Goal: Task Accomplishment & Management: Use online tool/utility

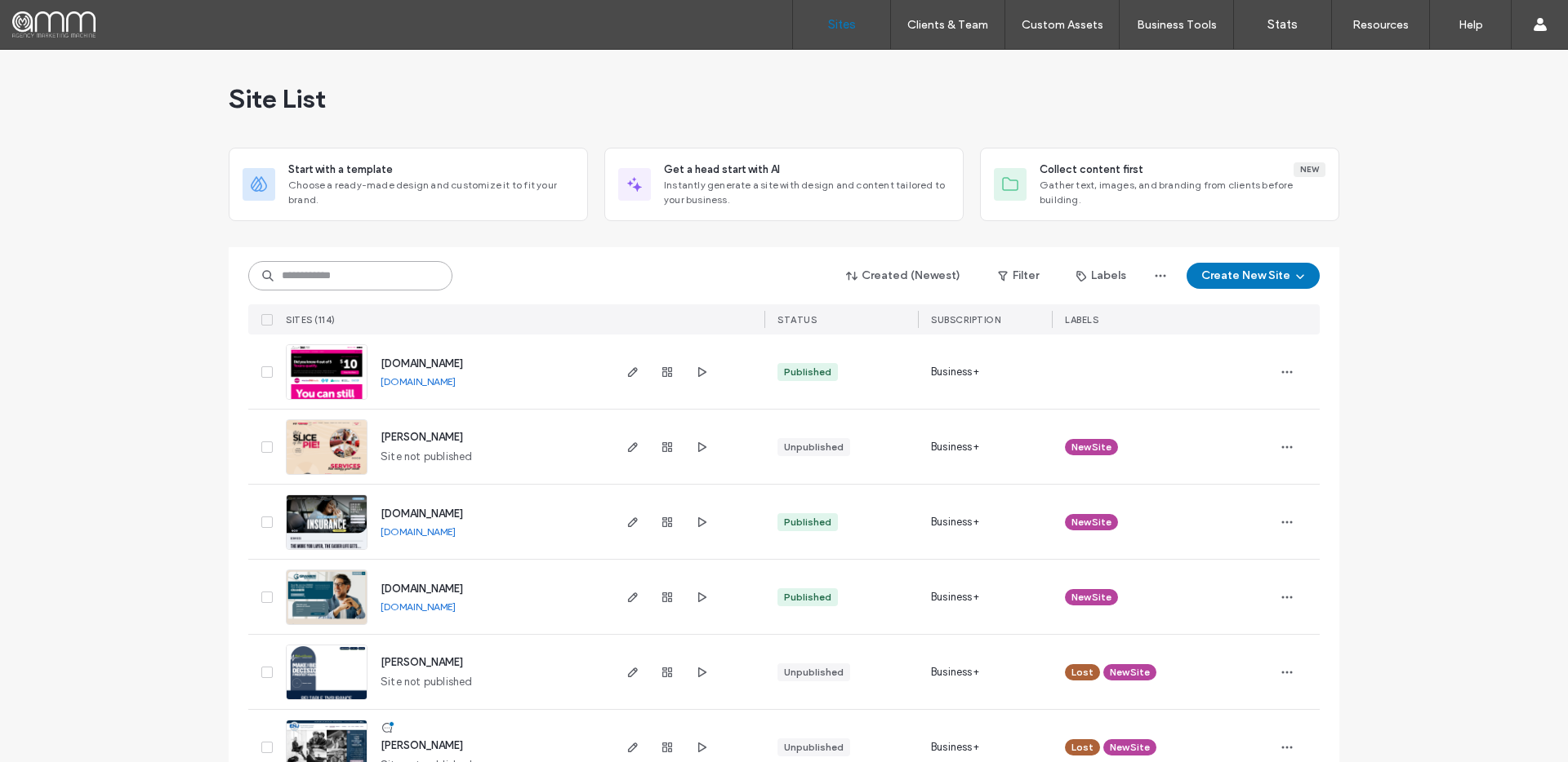
click at [313, 270] on input at bounding box center [350, 276] width 204 height 29
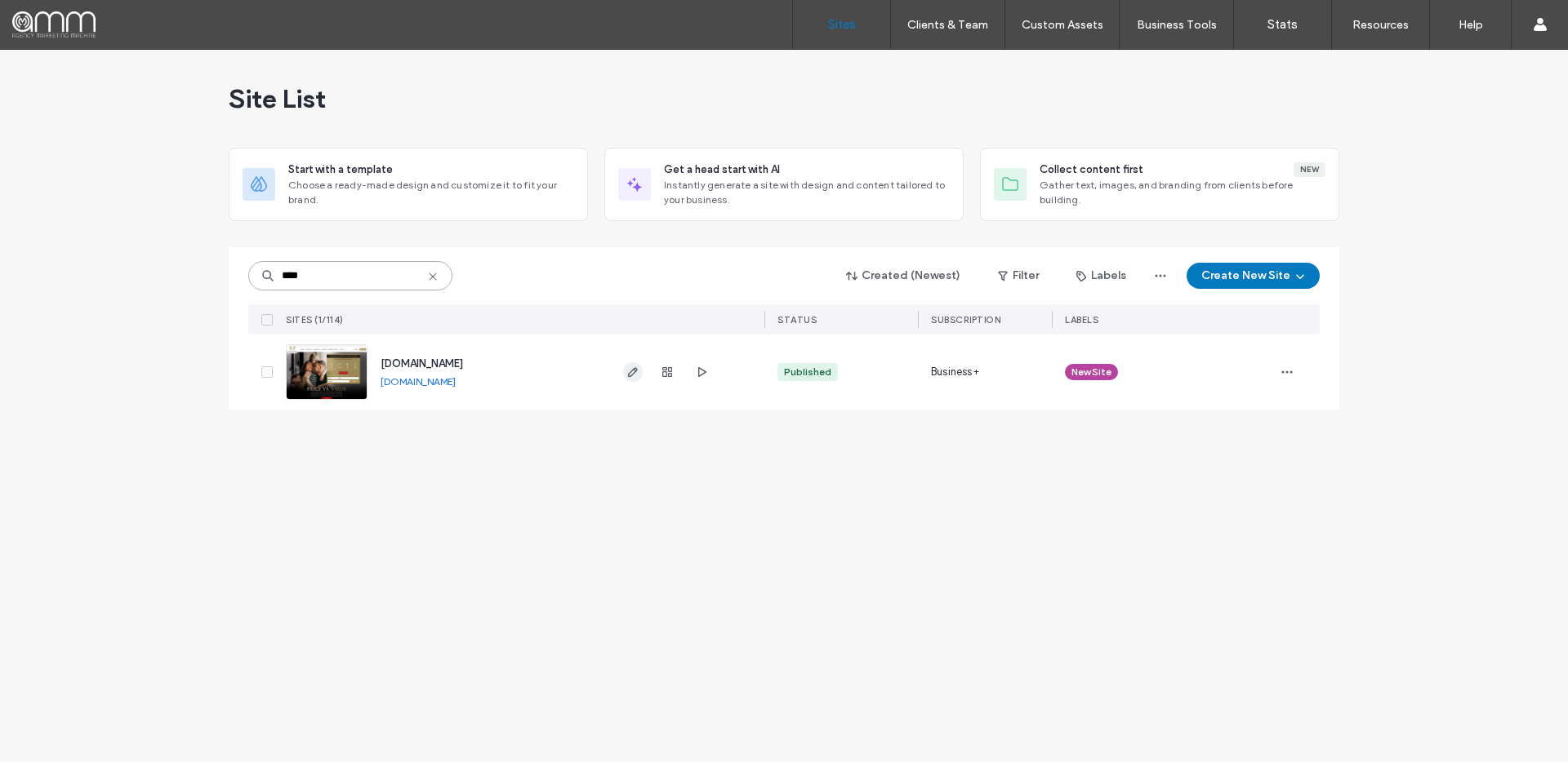
type input "****"
click at [635, 380] on span "button" at bounding box center [632, 371] width 19 height 19
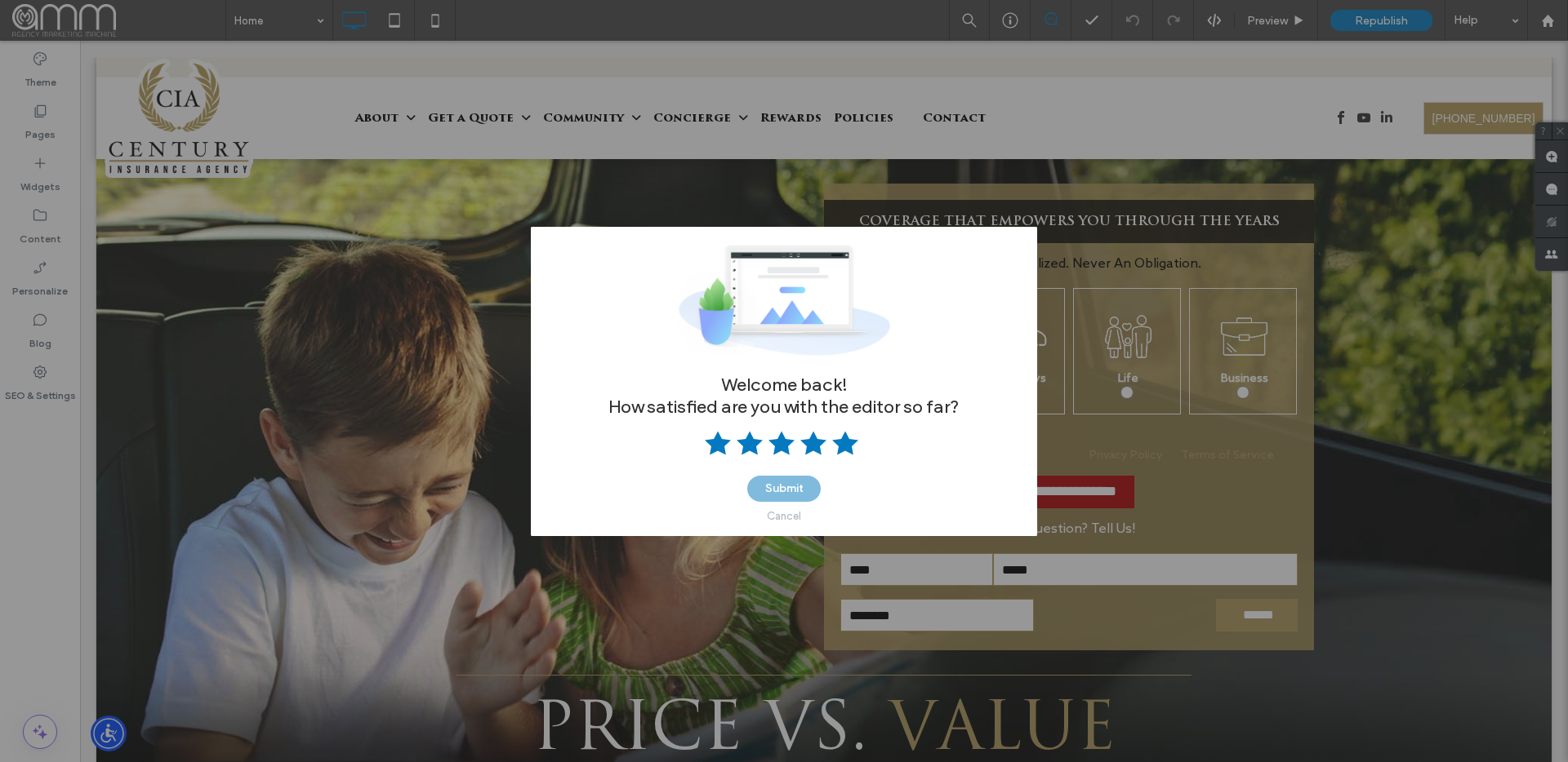
click at [845, 443] on use at bounding box center [845, 443] width 26 height 24
drag, startPoint x: 785, startPoint y: 517, endPoint x: 752, endPoint y: 514, distance: 33.1
click at [785, 517] on div "Cancel" at bounding box center [784, 516] width 34 height 12
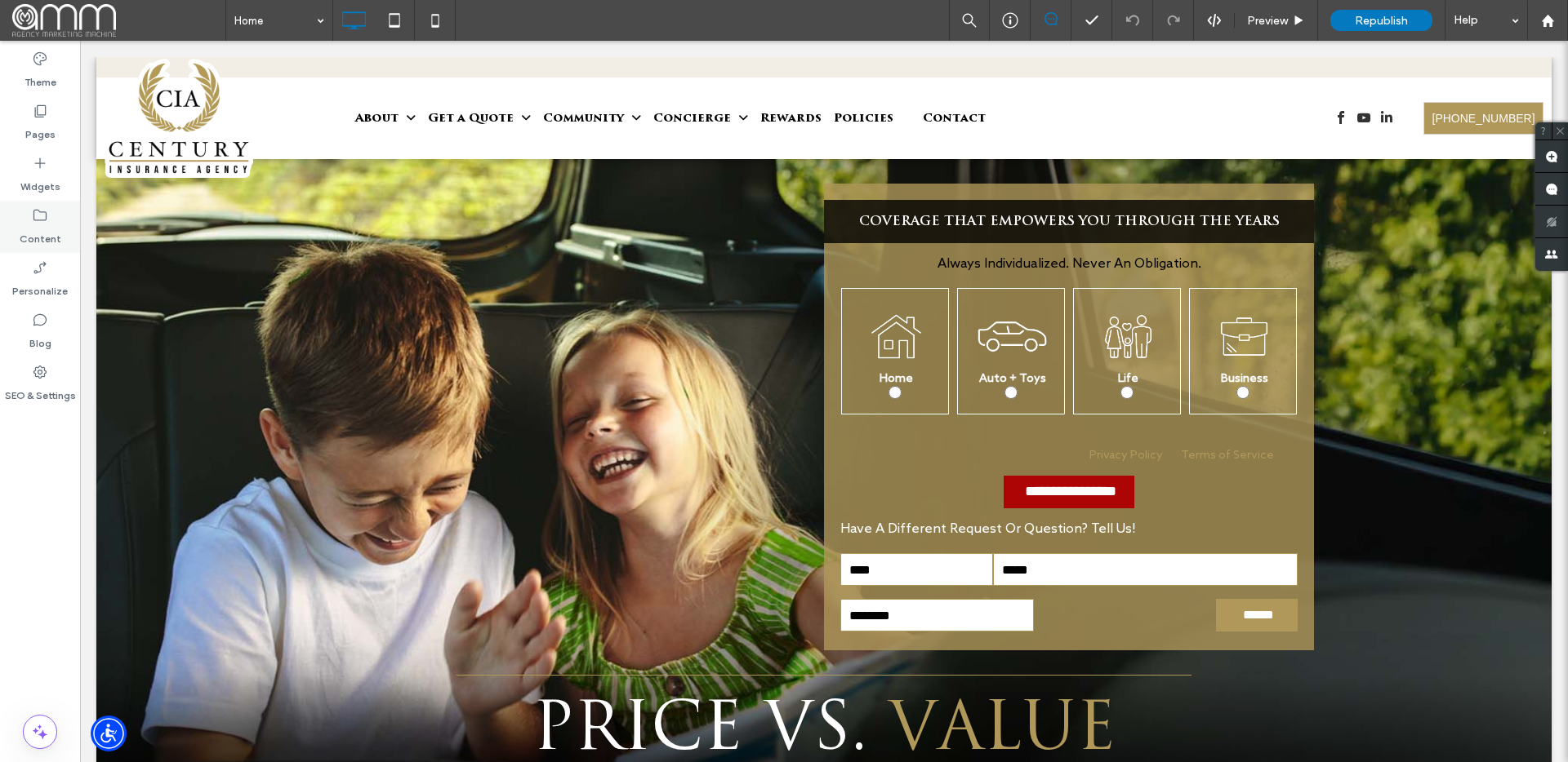
click at [22, 216] on div "Content" at bounding box center [40, 226] width 80 height 52
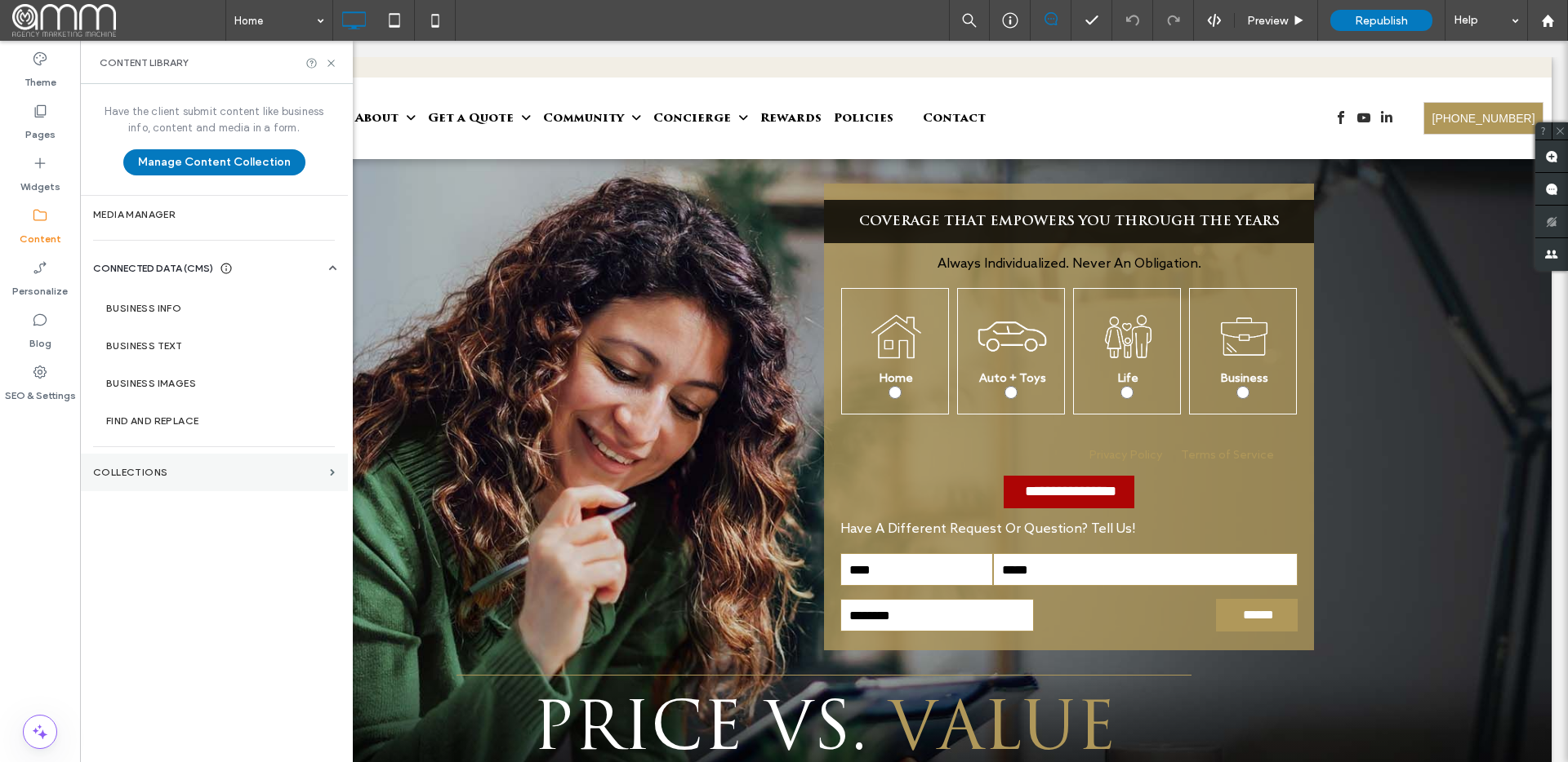
click at [198, 483] on section "Collections" at bounding box center [213, 472] width 268 height 38
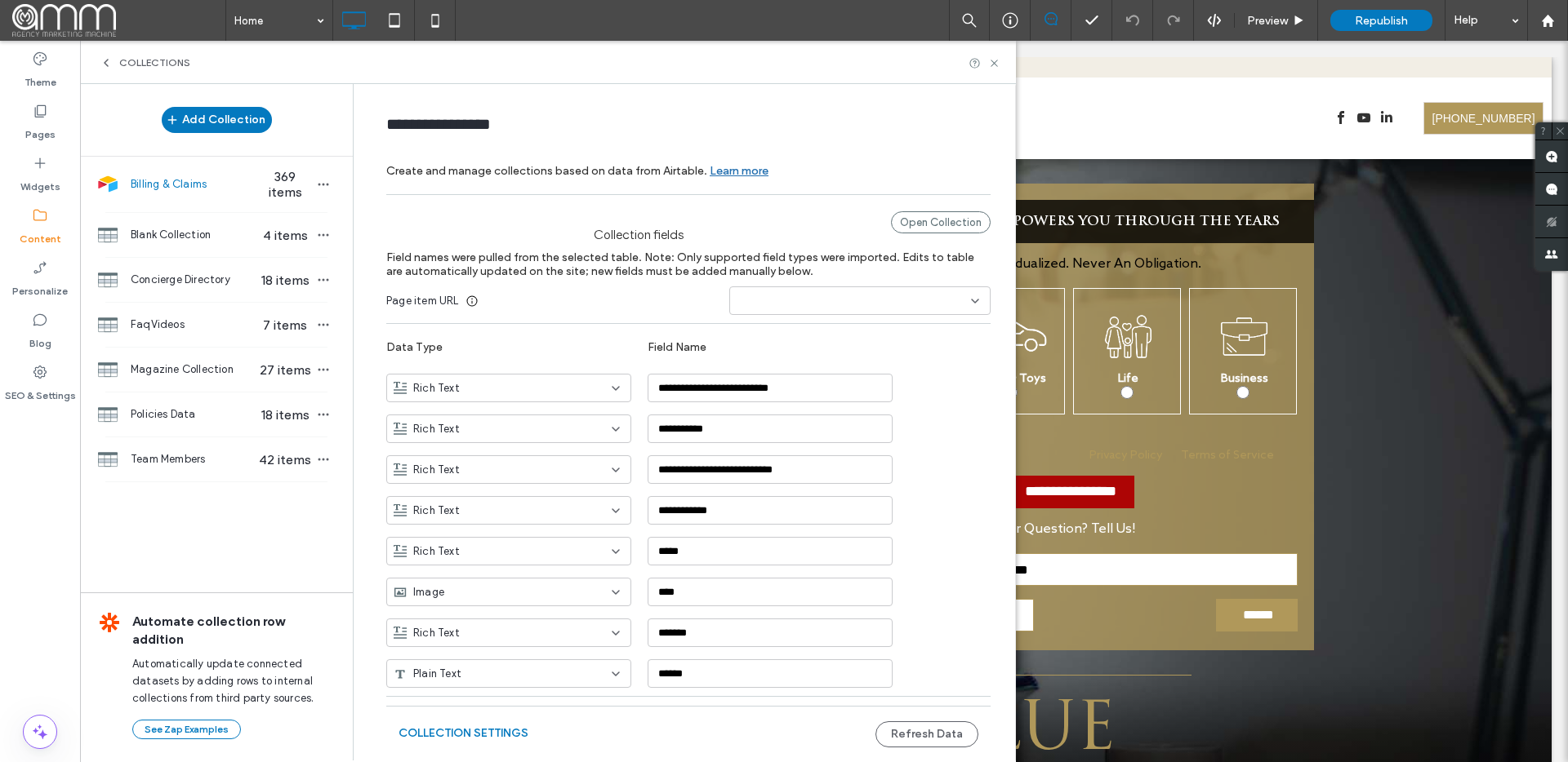
click at [193, 172] on div "Billing & Claims 369 items" at bounding box center [216, 184] width 273 height 55
click at [258, 197] on span "369 items" at bounding box center [285, 185] width 57 height 31
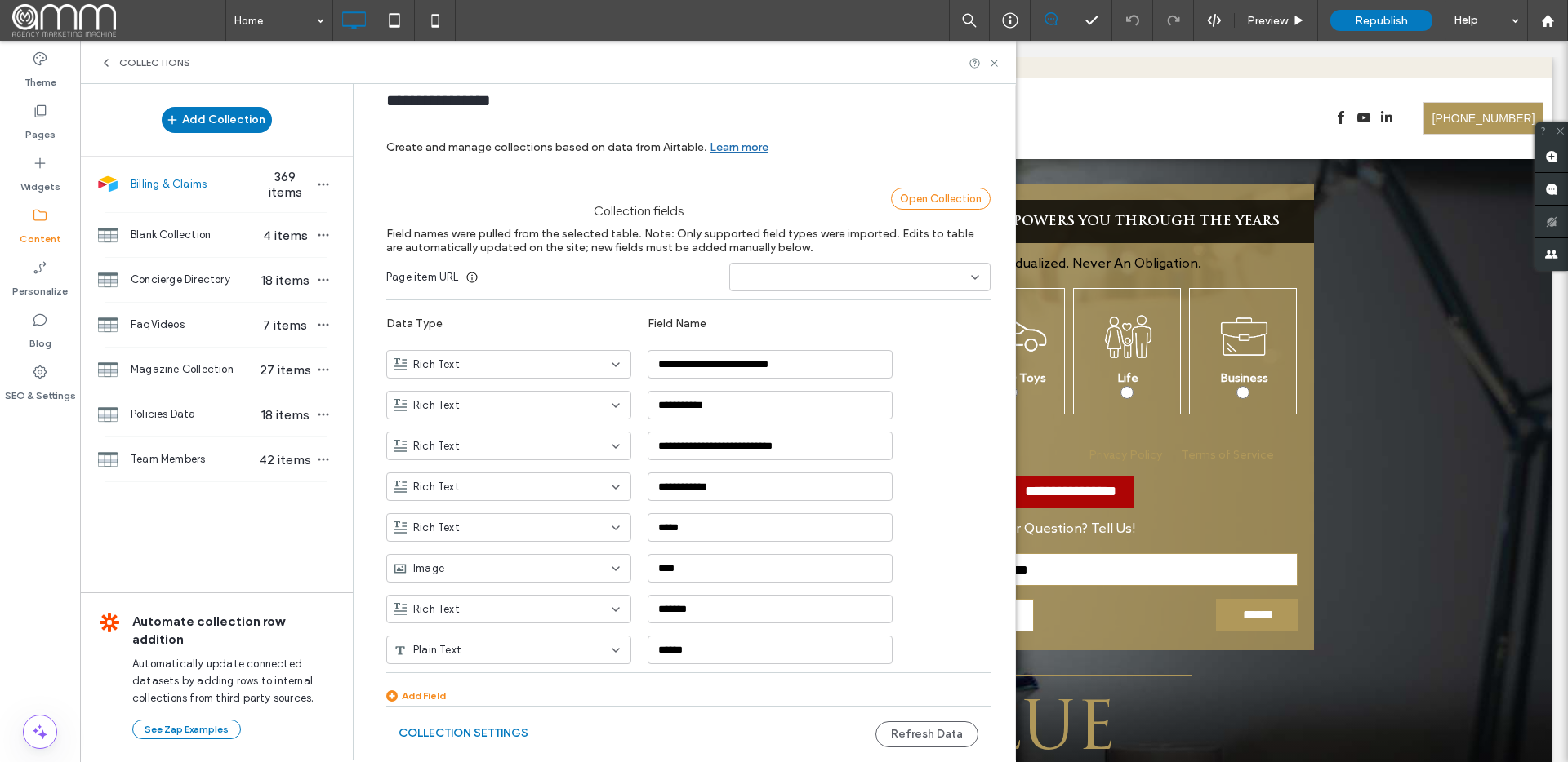
click at [921, 196] on div "Open Collection" at bounding box center [941, 199] width 99 height 22
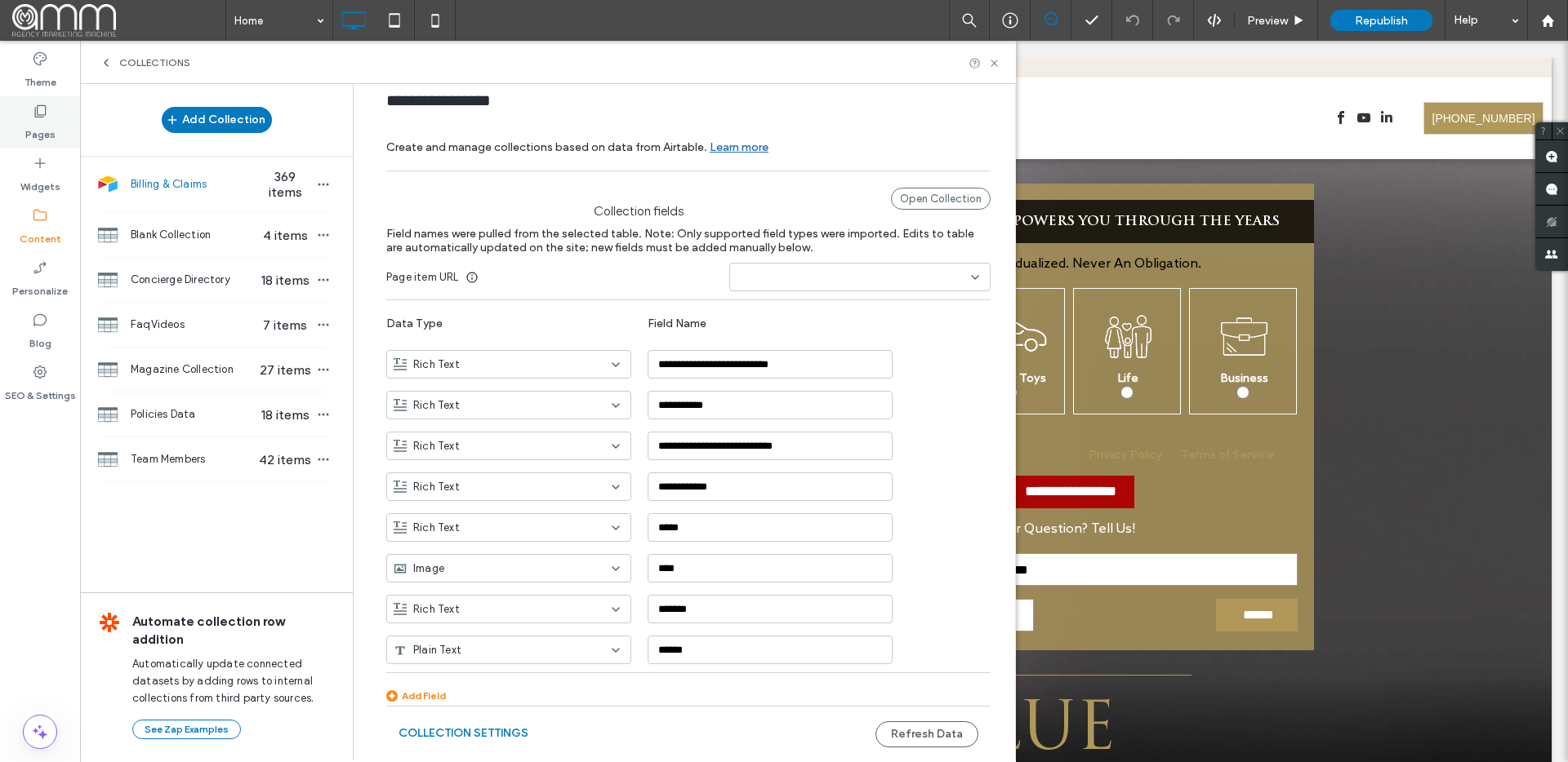
click at [52, 142] on label "Pages" at bounding box center [40, 131] width 30 height 23
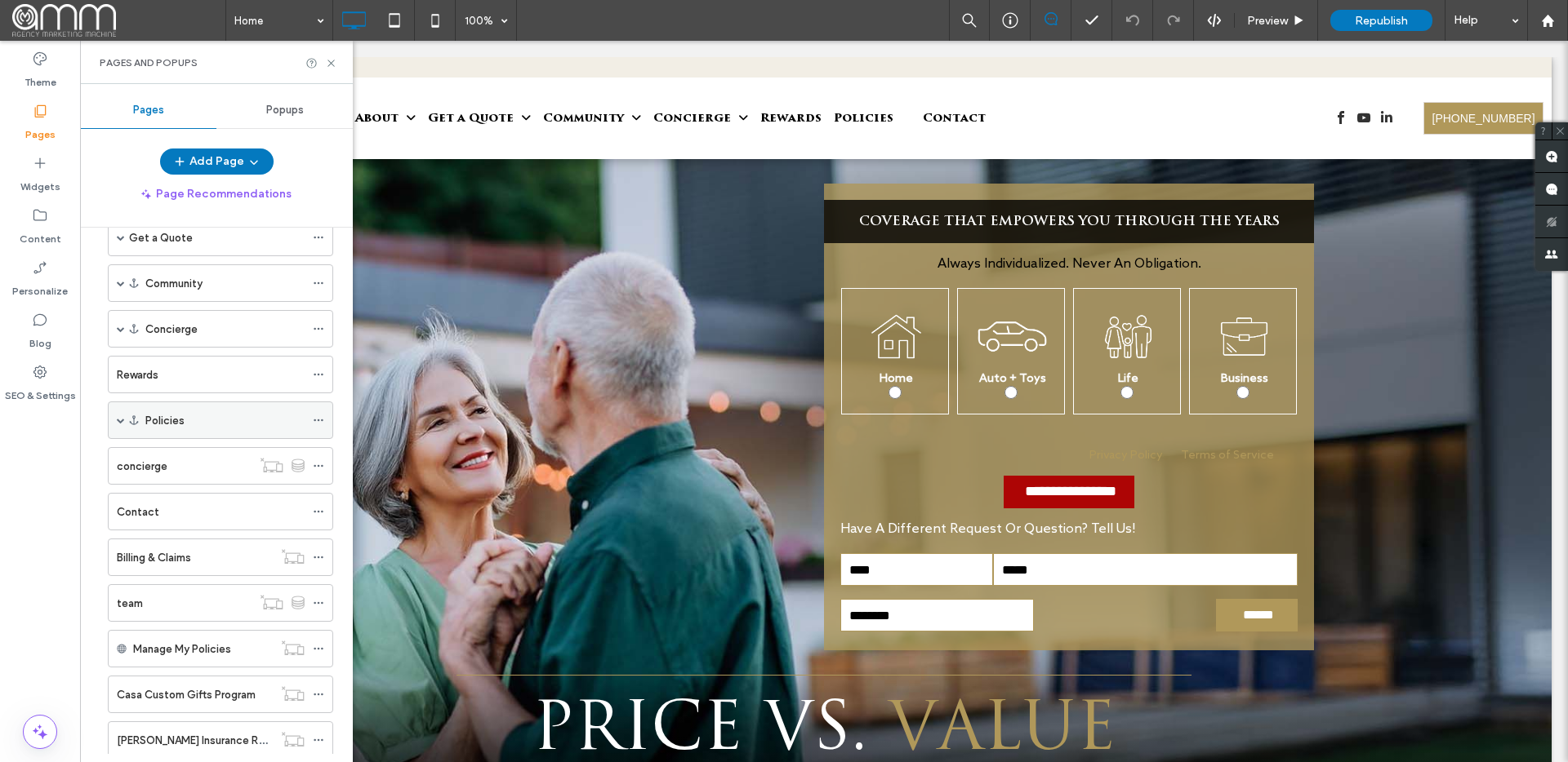
scroll to position [129, 0]
click at [166, 558] on label "Billing & Claims" at bounding box center [154, 556] width 74 height 28
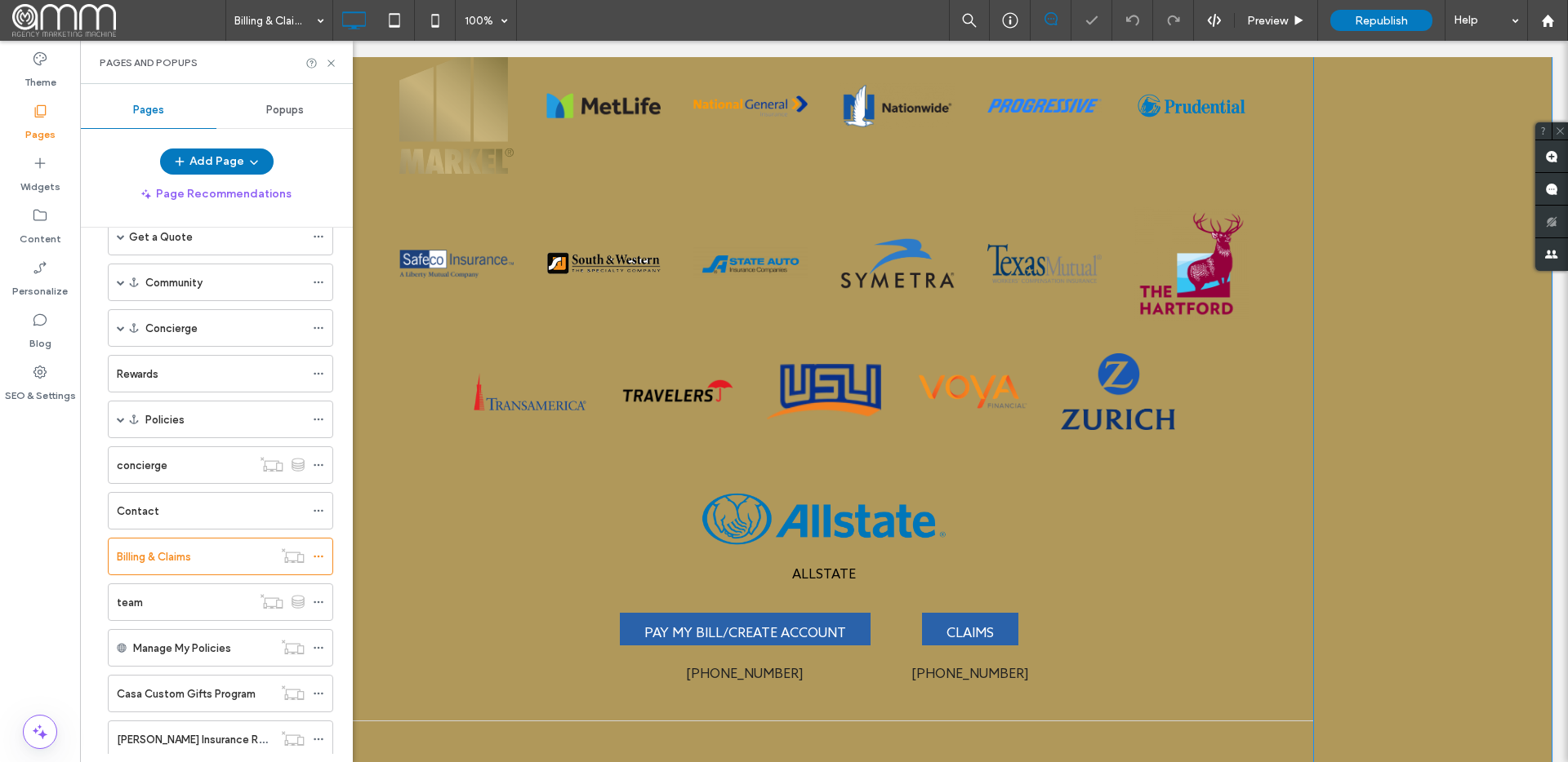
scroll to position [508, 0]
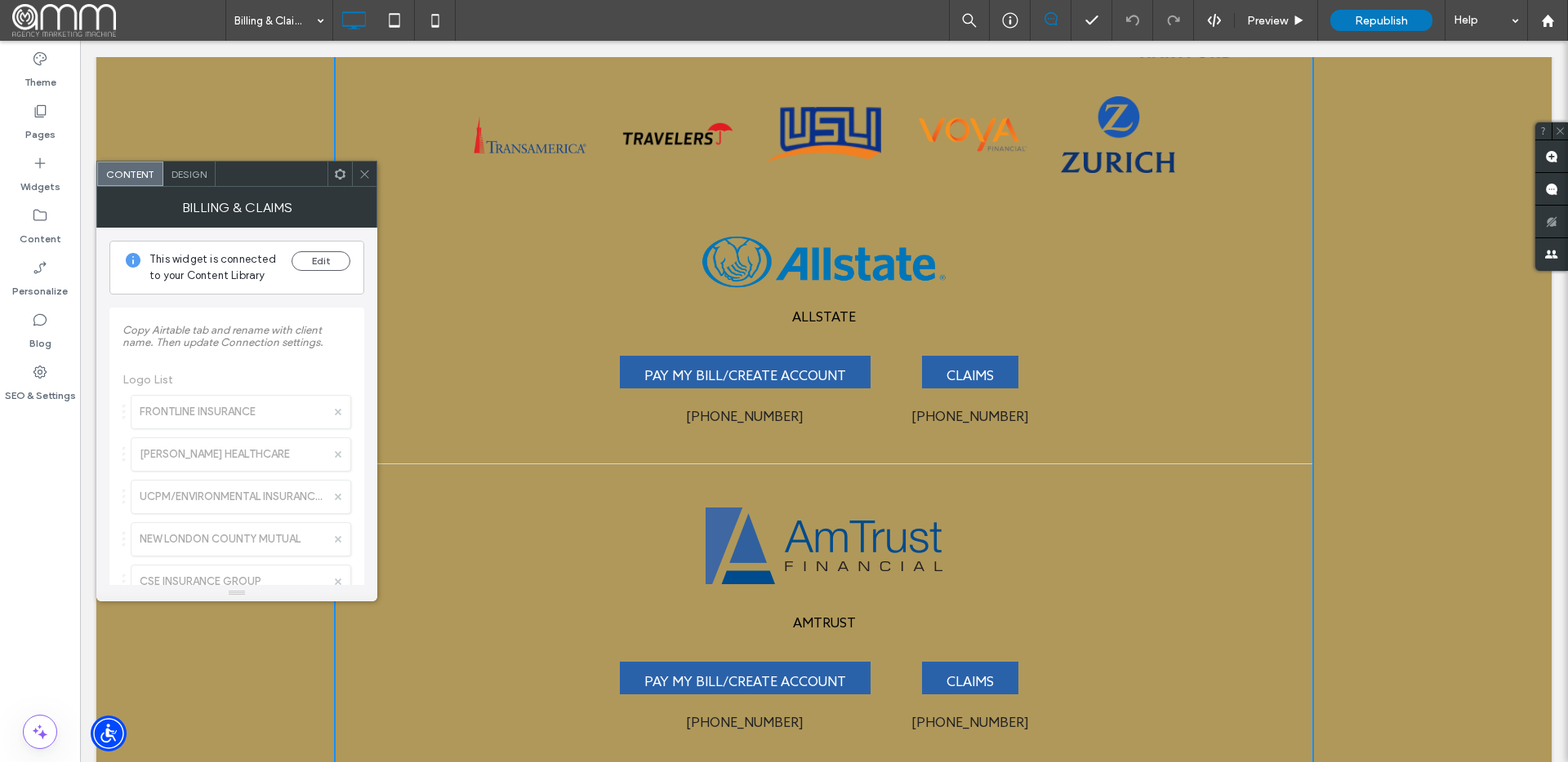
scroll to position [797, 0]
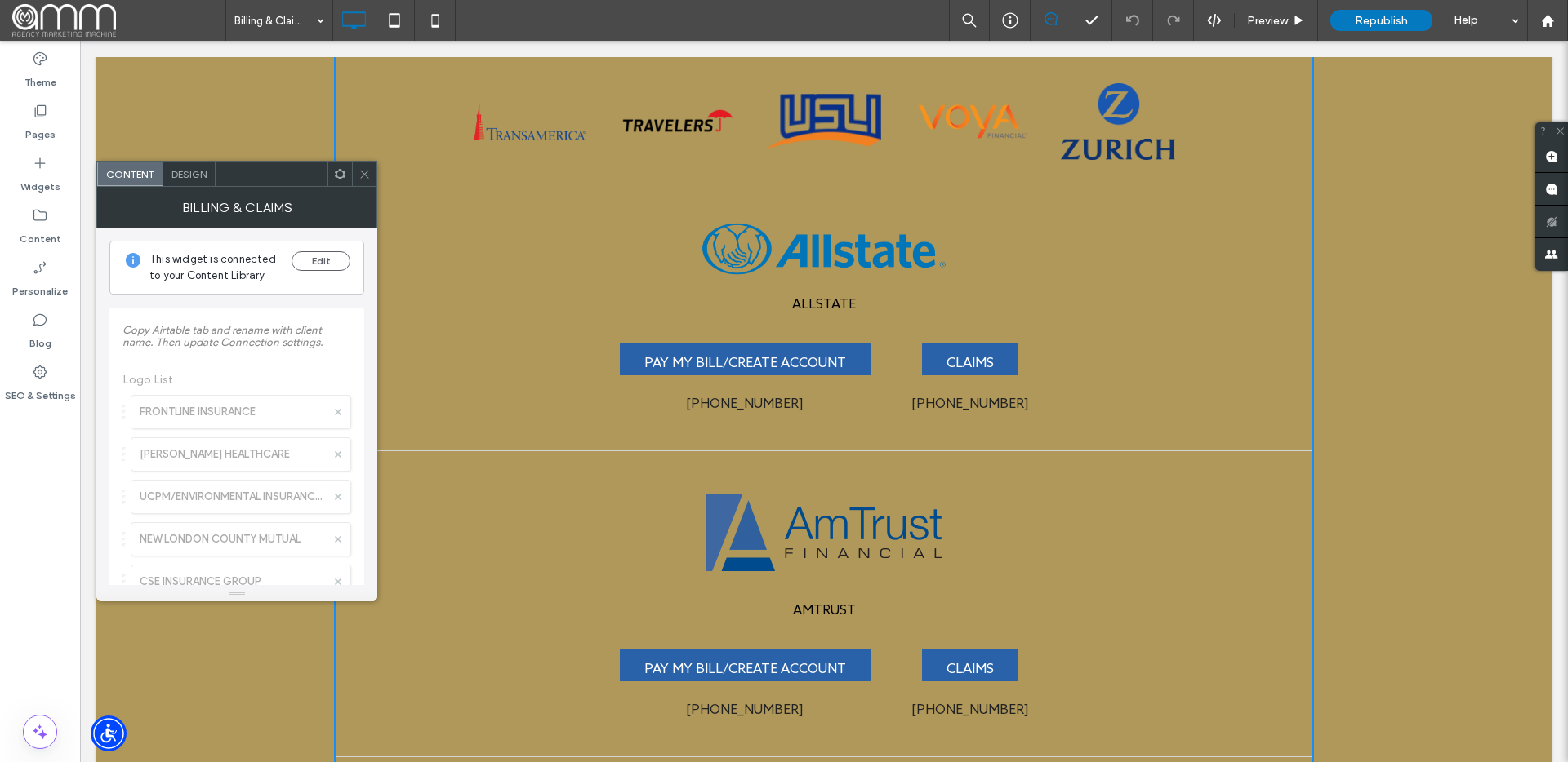
click at [733, 606] on div "AMTRUST" at bounding box center [824, 554] width 245 height 141
click at [873, 535] on img at bounding box center [824, 533] width 245 height 98
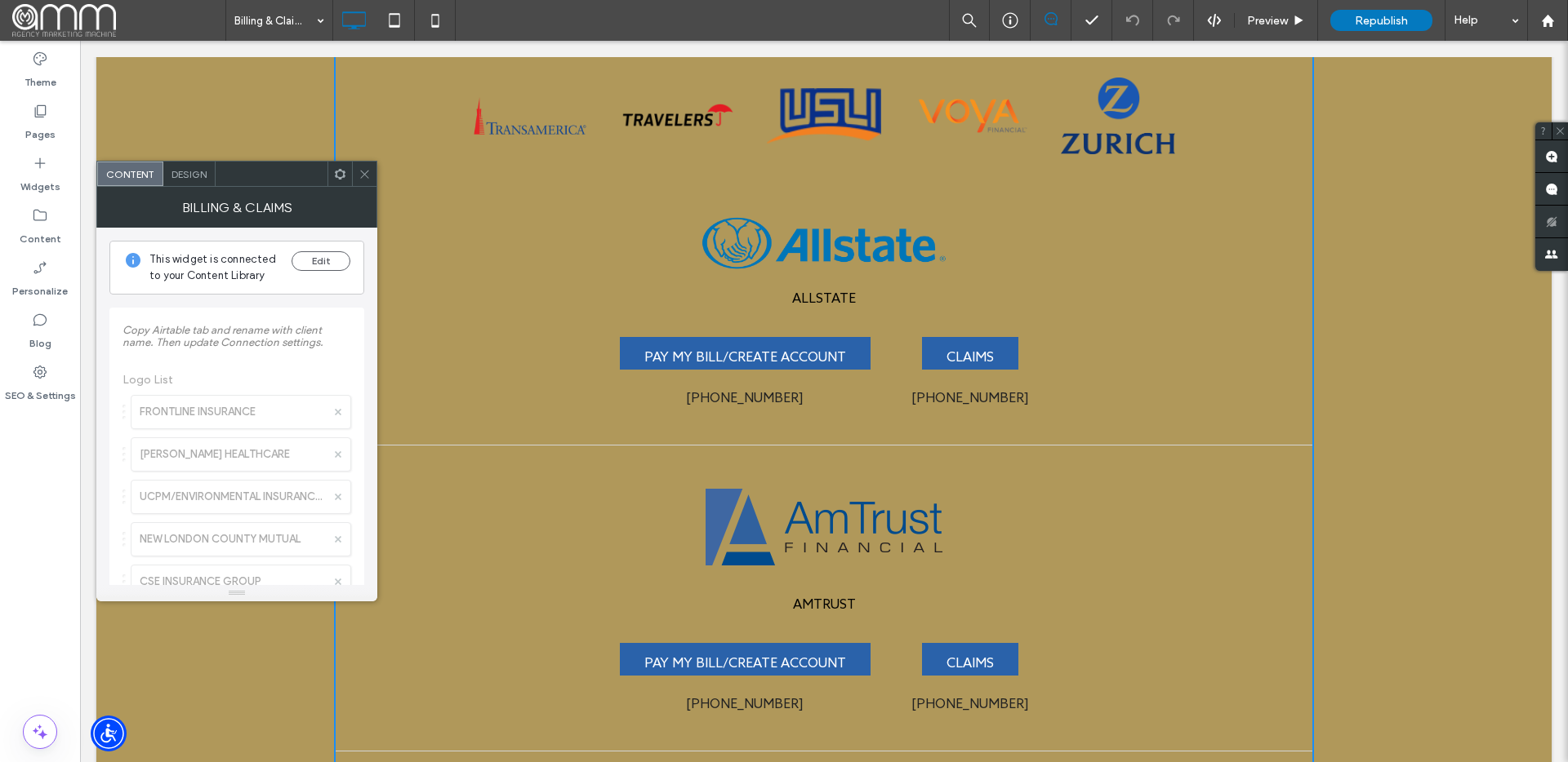
drag, startPoint x: 873, startPoint y: 535, endPoint x: 863, endPoint y: 535, distance: 10.0
click at [873, 535] on img at bounding box center [824, 527] width 245 height 98
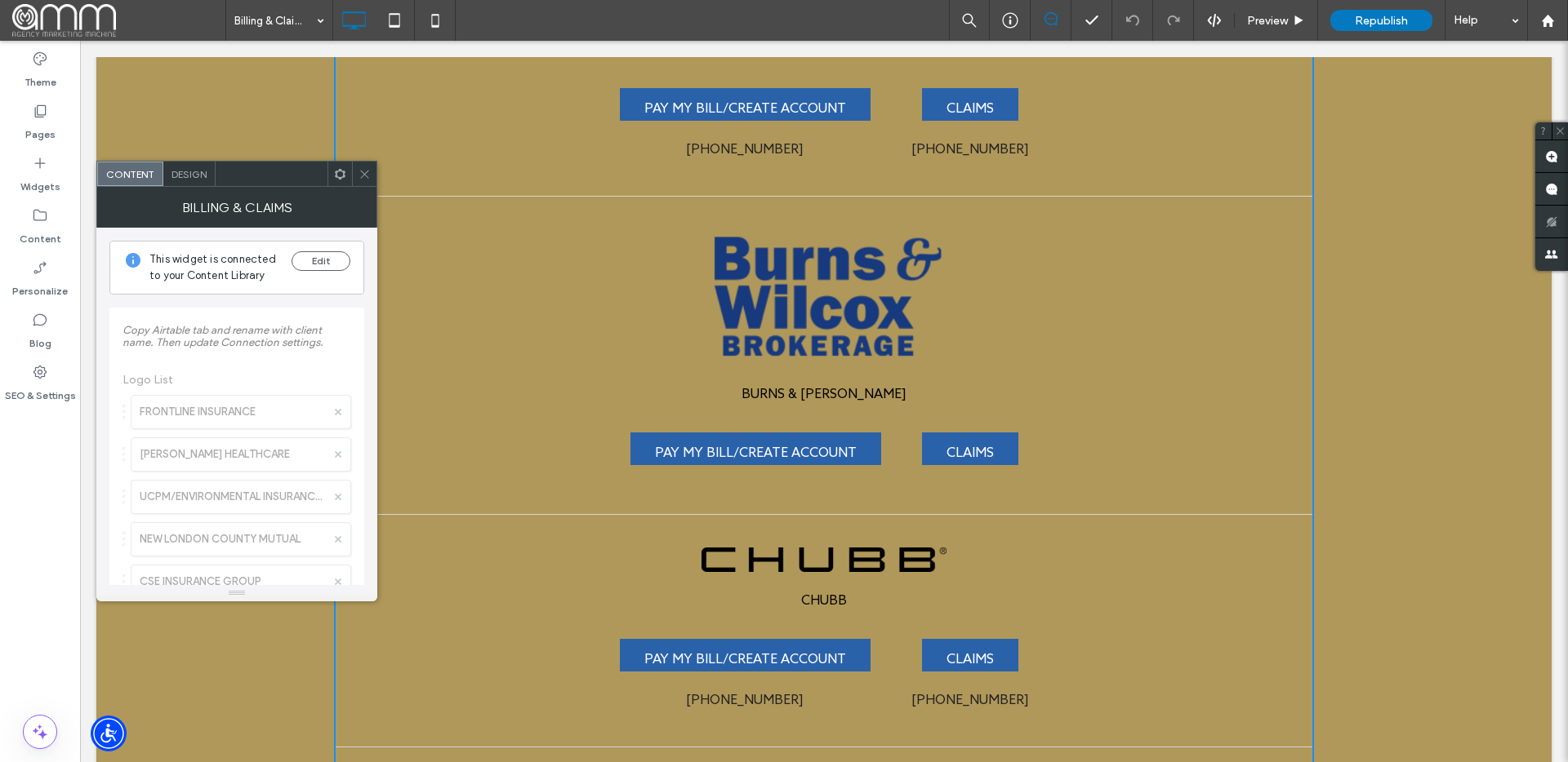
scroll to position [1417, 0]
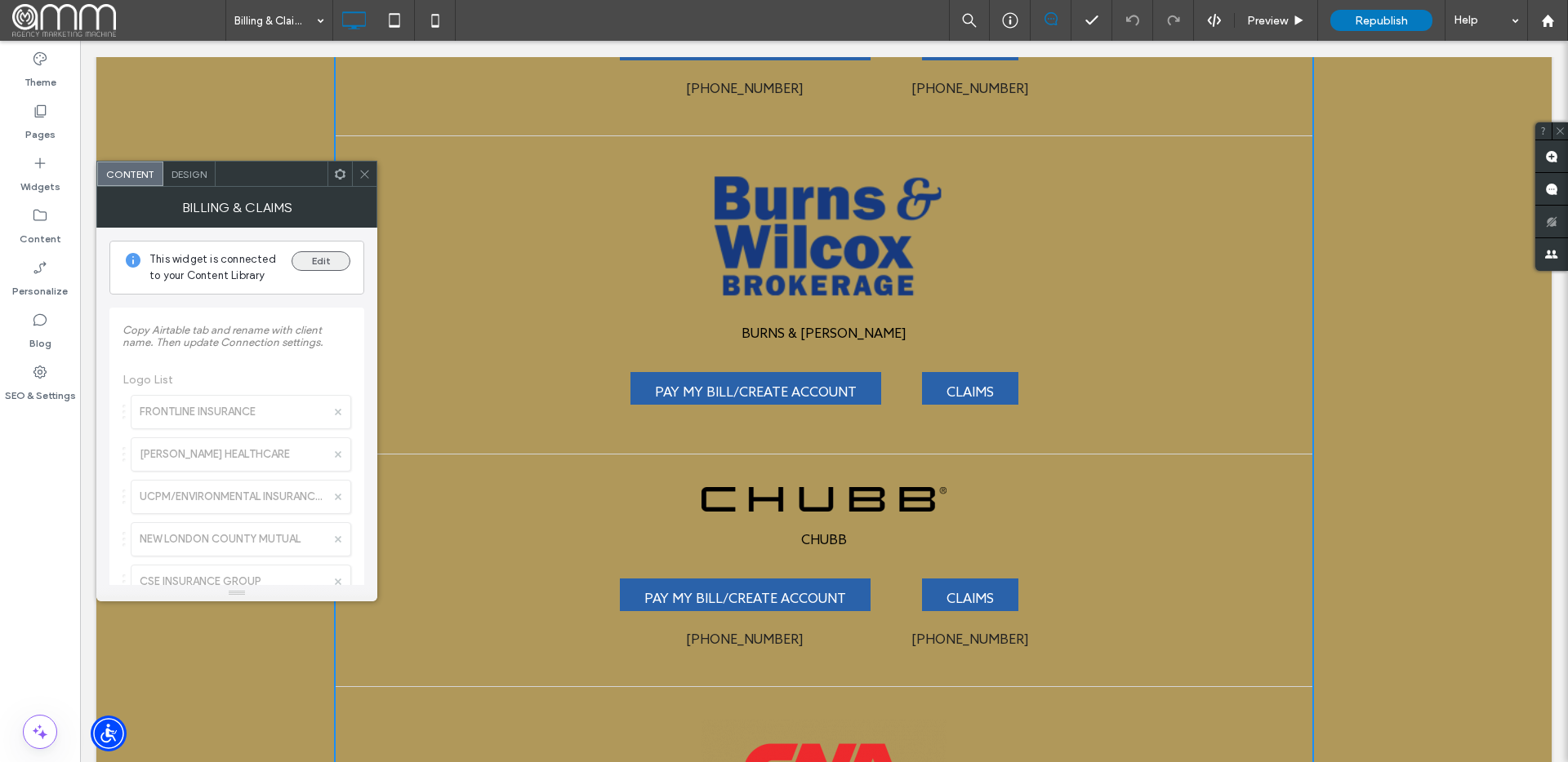
click at [310, 264] on button "Edit" at bounding box center [321, 260] width 59 height 19
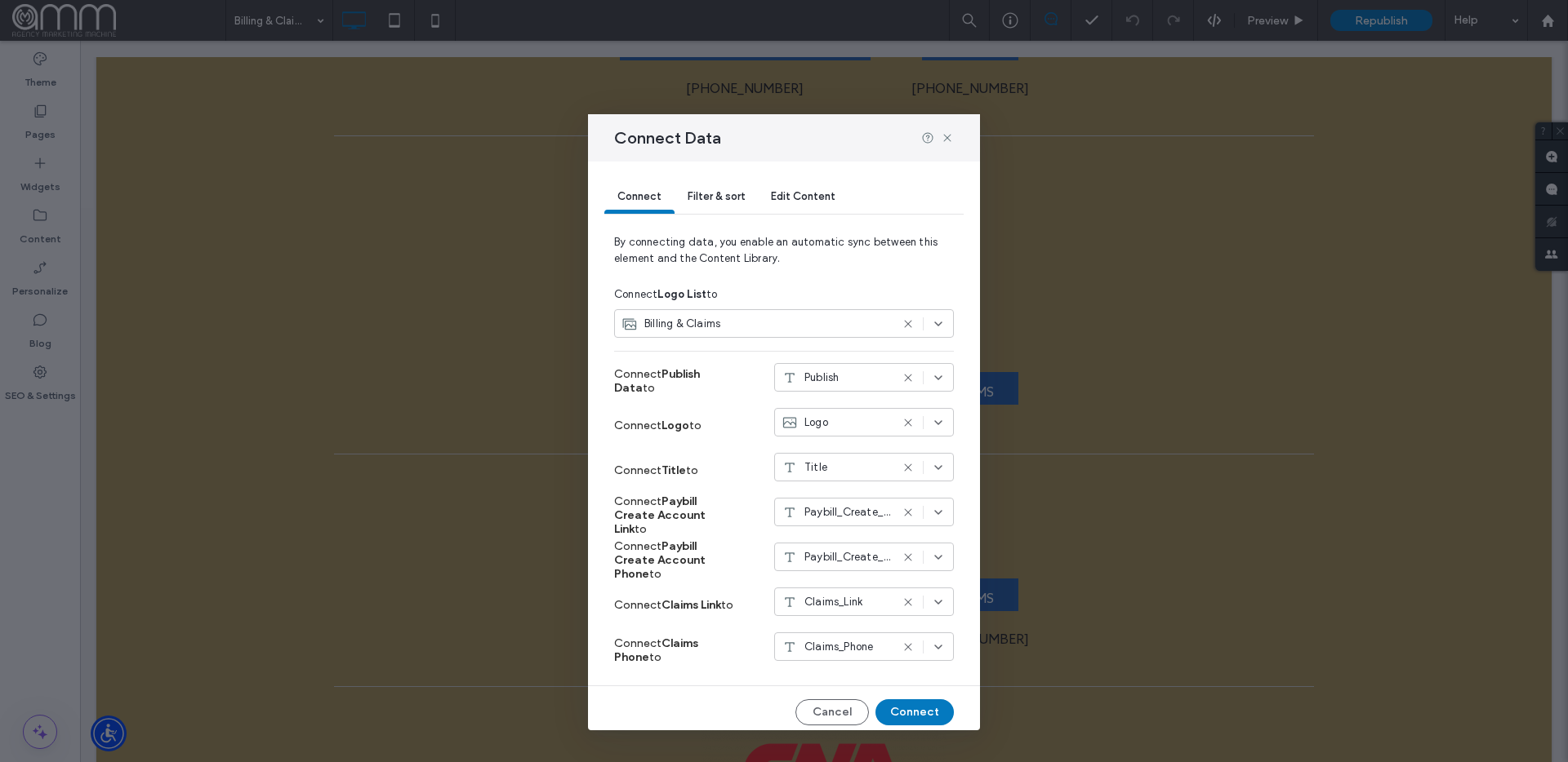
scroll to position [8, 0]
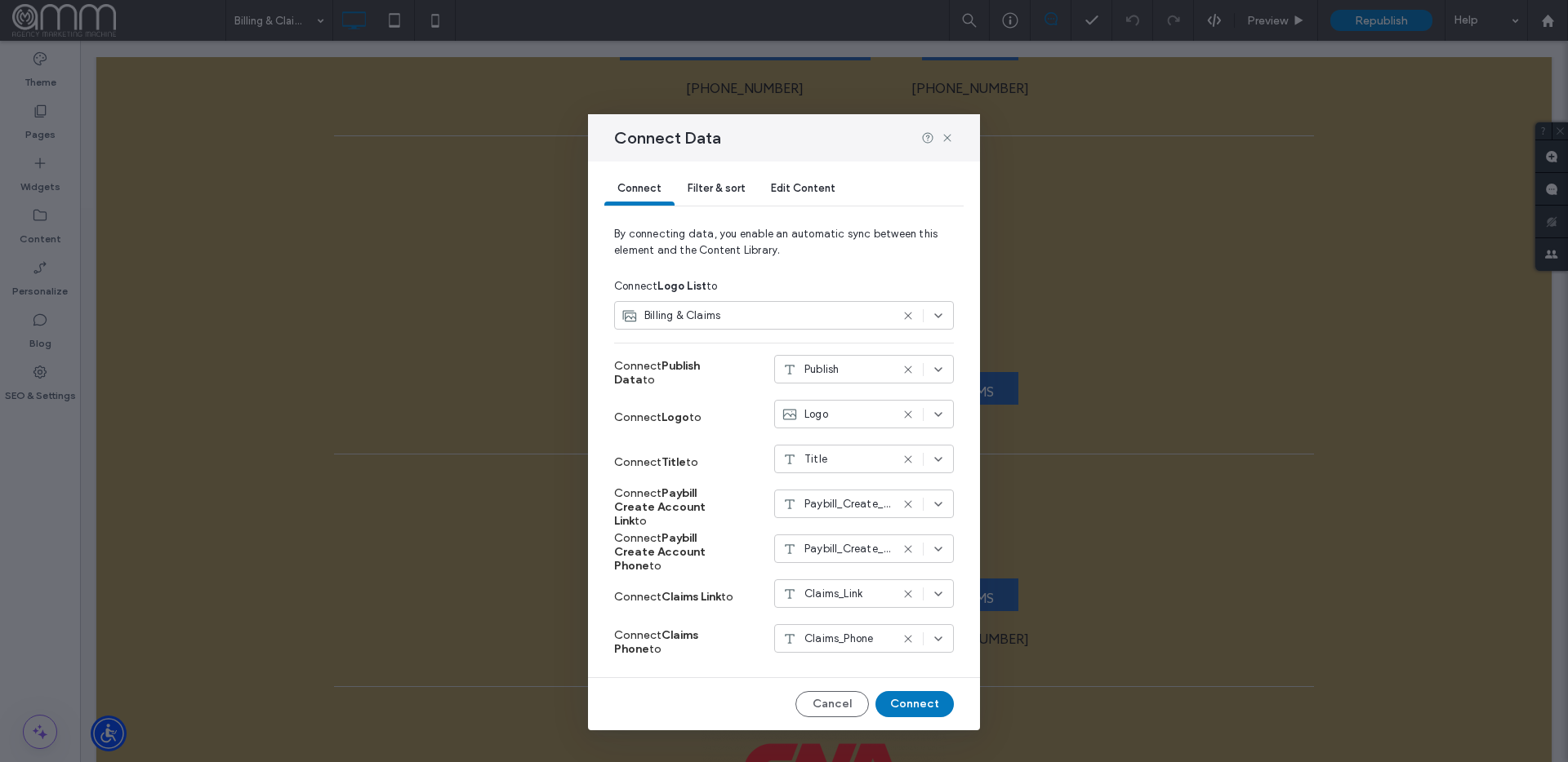
drag, startPoint x: 698, startPoint y: 190, endPoint x: 711, endPoint y: 189, distance: 13.0
click at [704, 190] on span "Filter & sort" at bounding box center [716, 188] width 57 height 12
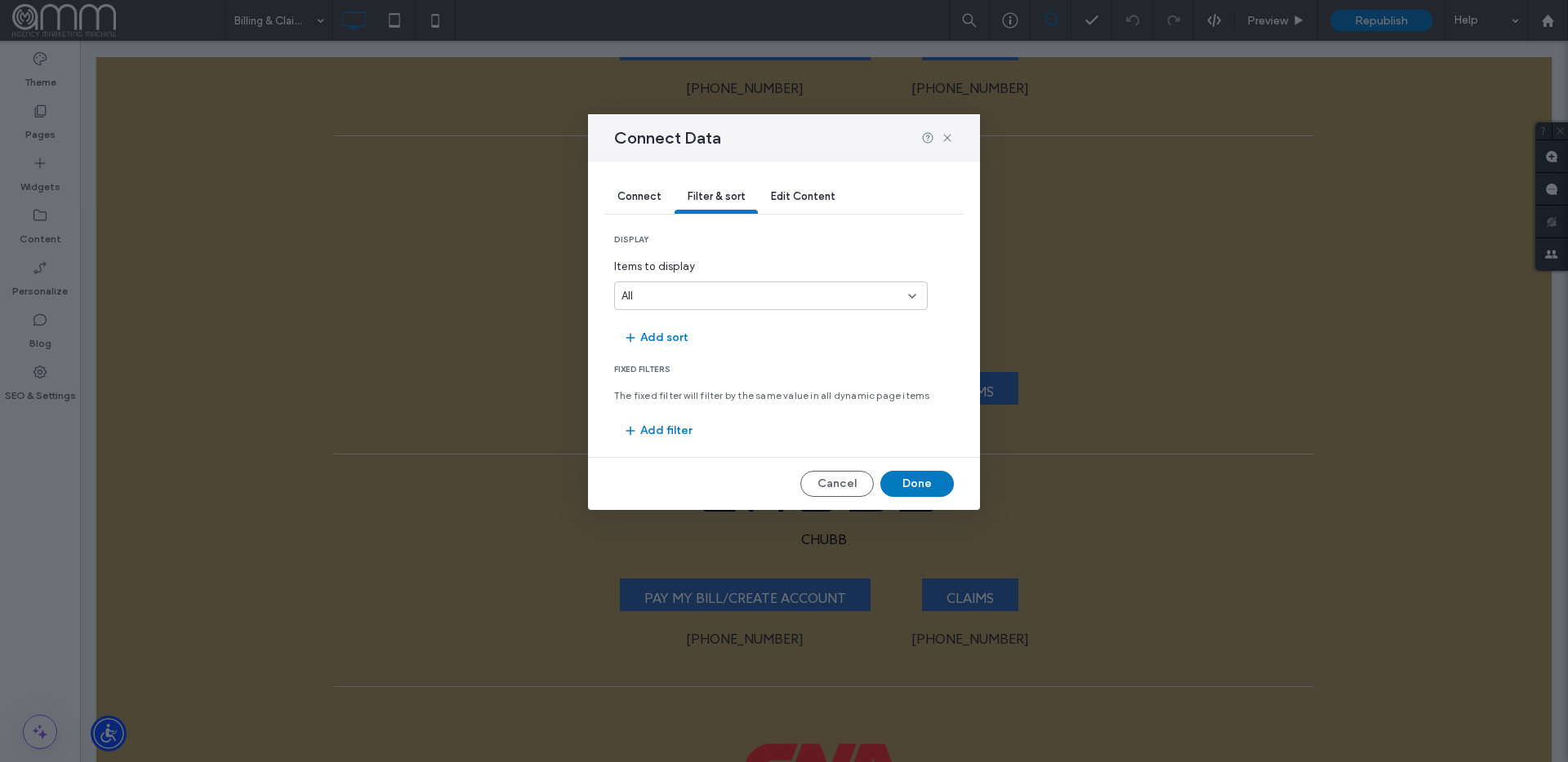
click at [819, 190] on span "Edit Content" at bounding box center [803, 196] width 64 height 12
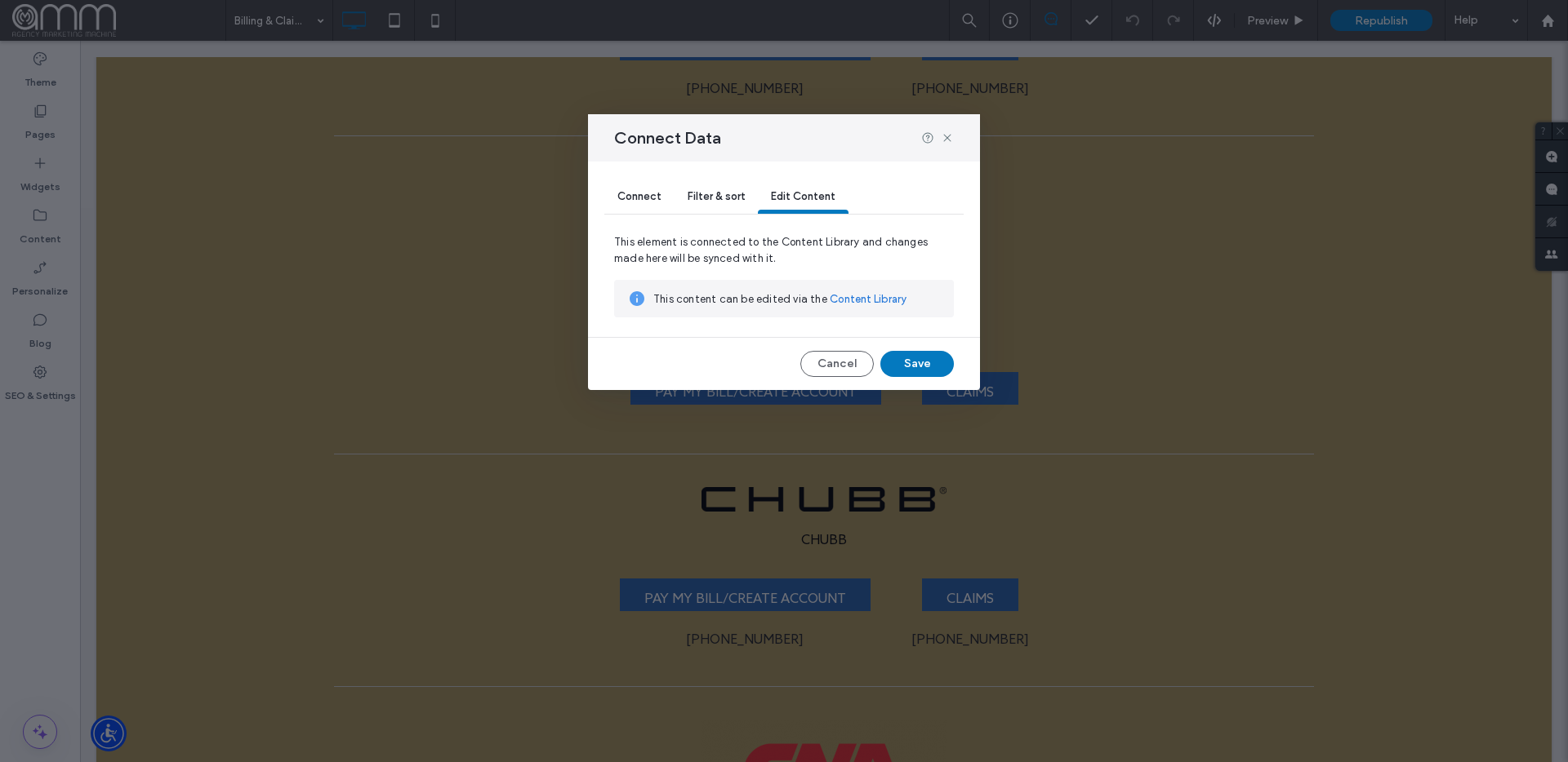
click at [864, 295] on link "Content Library" at bounding box center [867, 300] width 76 height 17
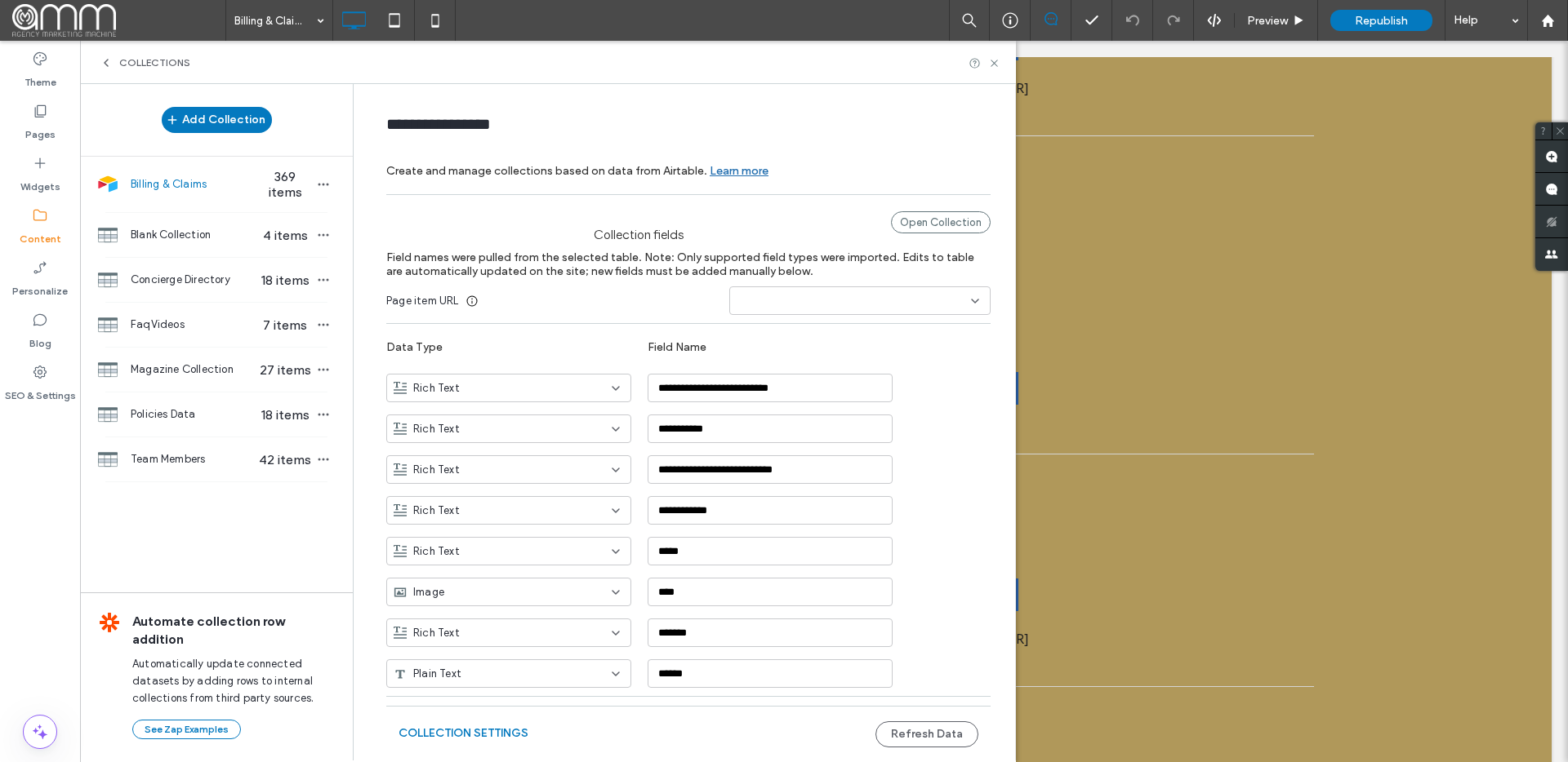
scroll to position [25, 0]
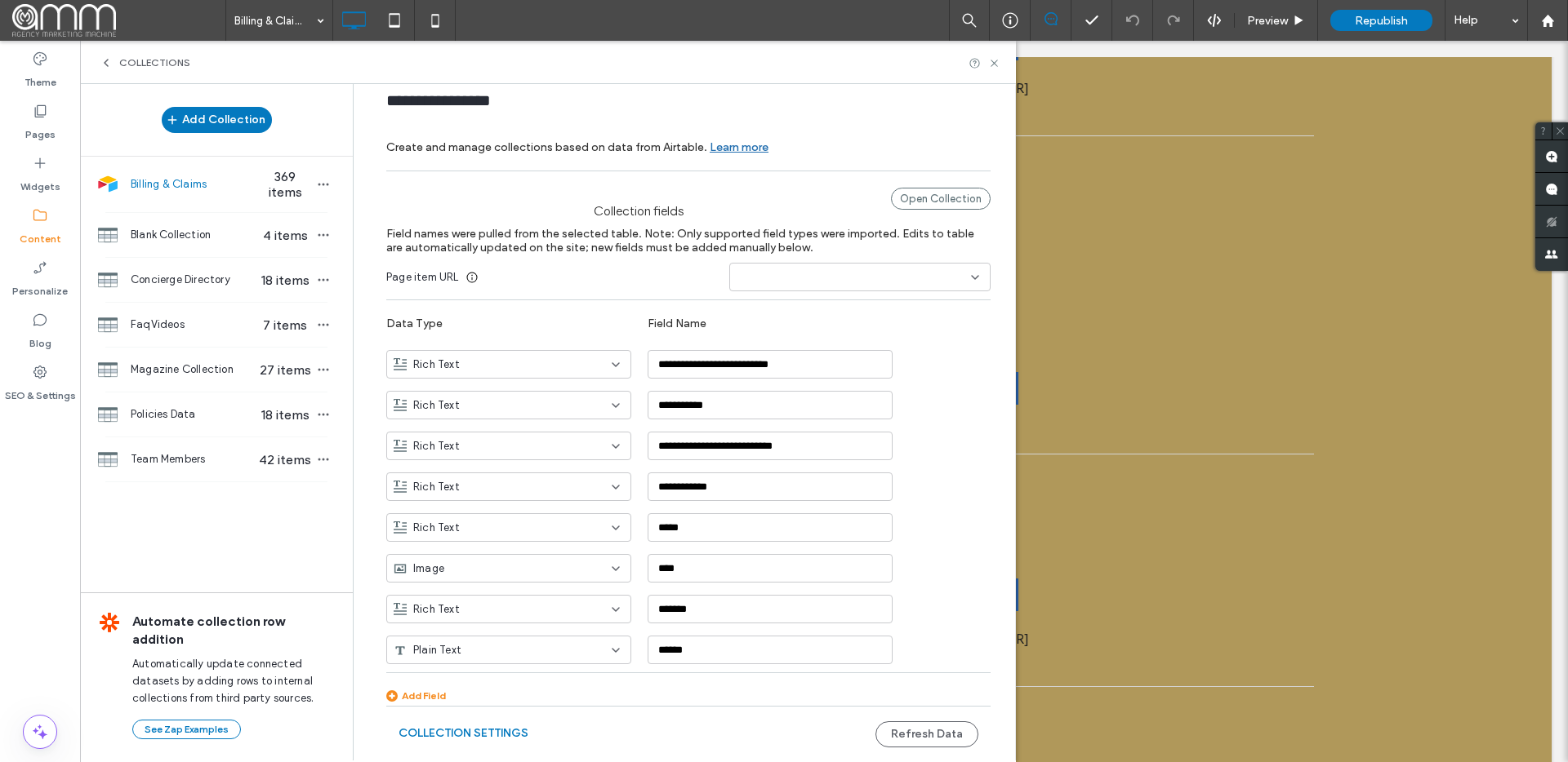
click at [178, 190] on span "Billing & Claims" at bounding box center [193, 185] width 126 height 17
click at [294, 183] on span "369 items" at bounding box center [285, 185] width 57 height 31
click at [320, 184] on icon "button" at bounding box center [324, 185] width 13 height 13
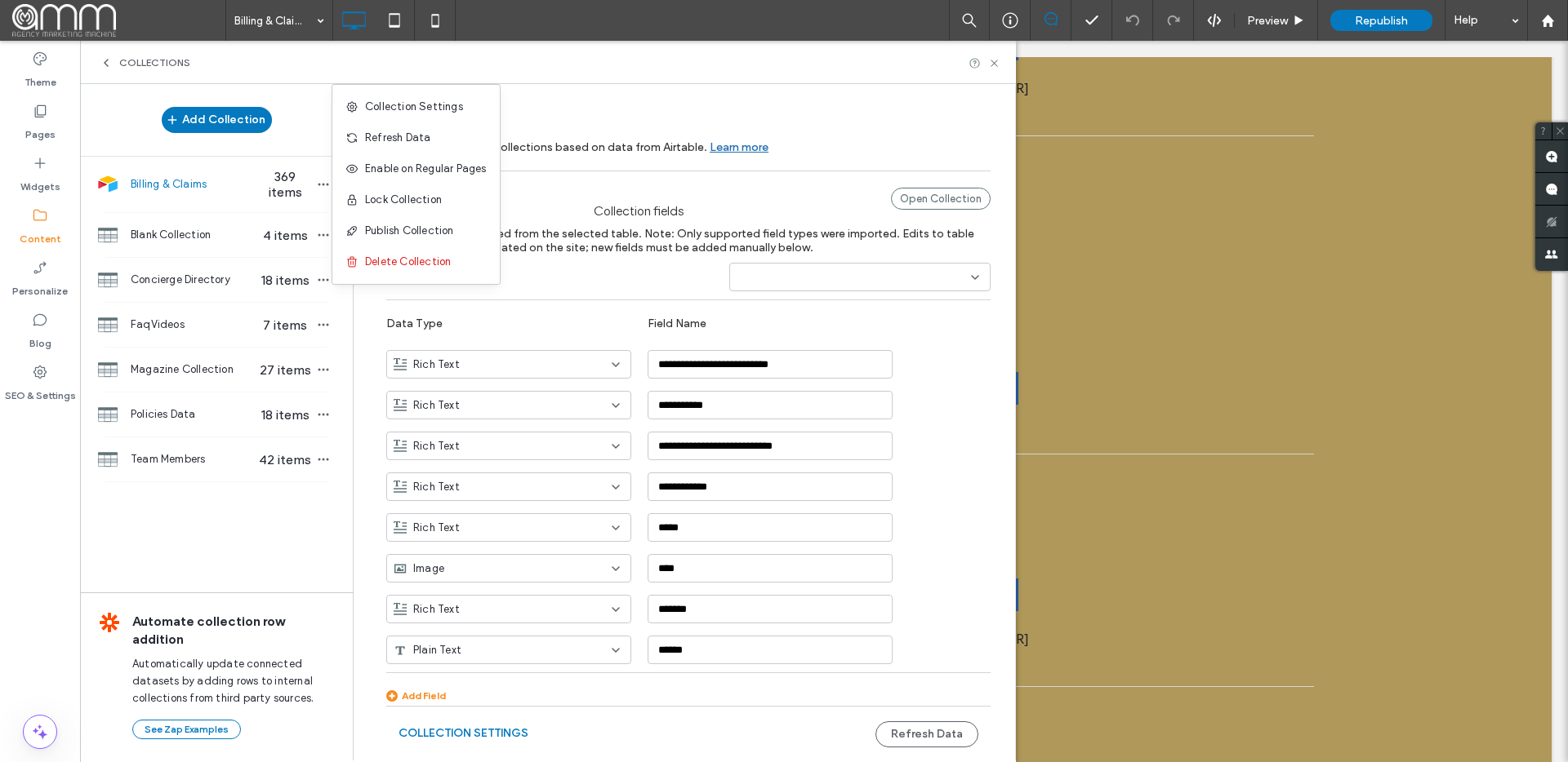
click at [178, 185] on span "Billing & Claims" at bounding box center [193, 185] width 126 height 17
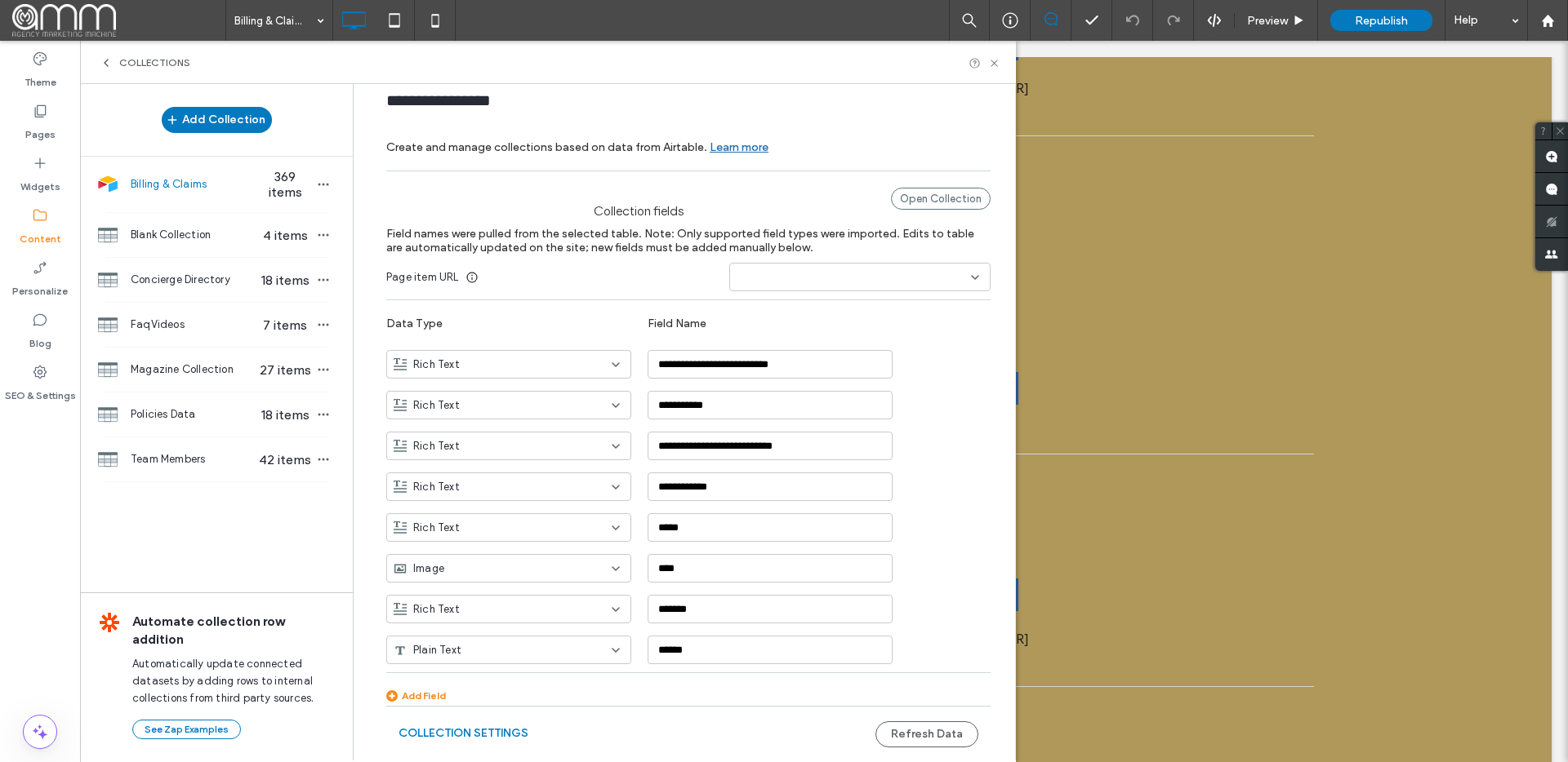
click at [158, 186] on span "Billing & Claims" at bounding box center [193, 185] width 126 height 17
click at [158, 419] on span "Policies Data" at bounding box center [193, 415] width 126 height 17
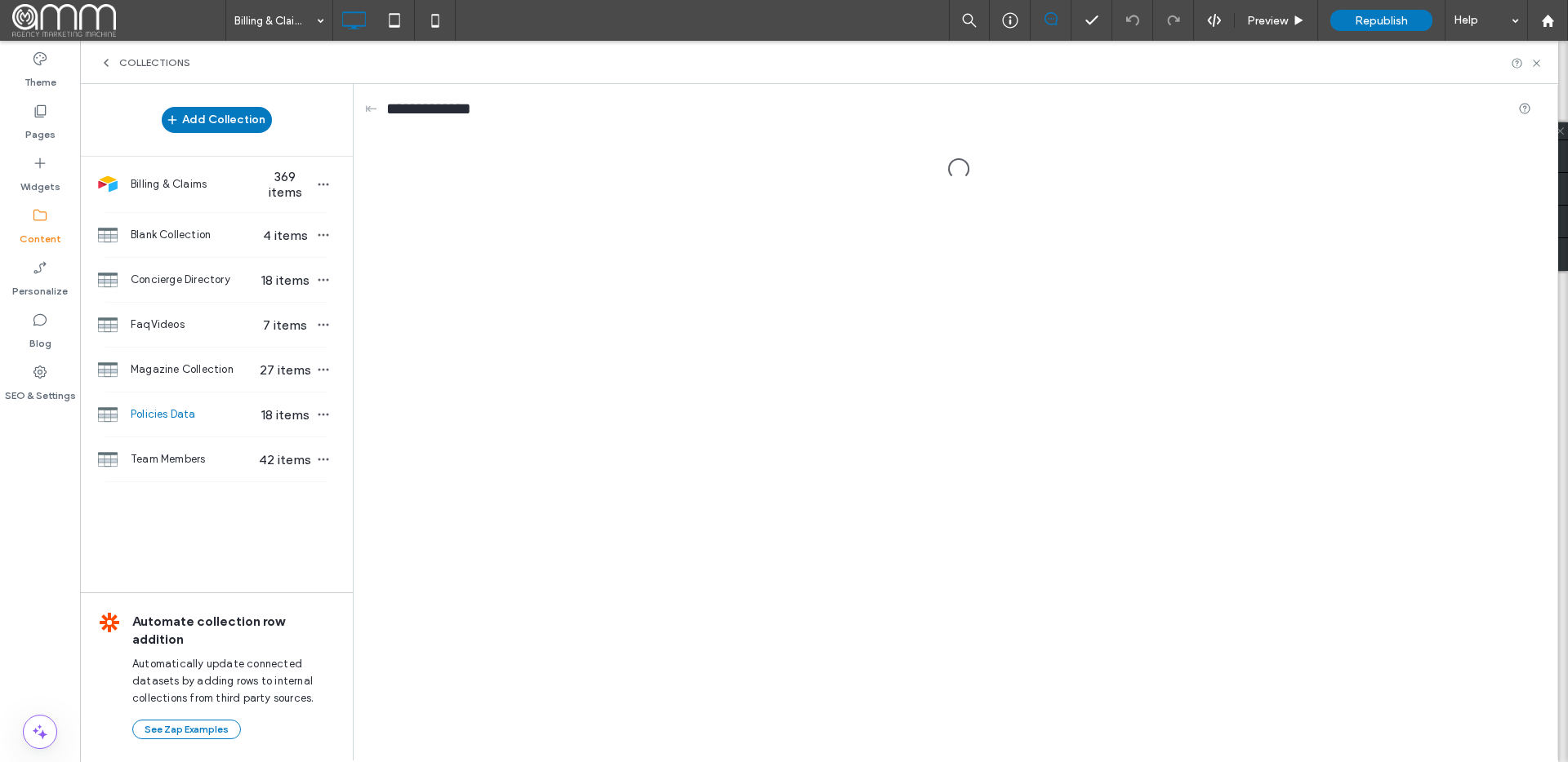
scroll to position [0, 0]
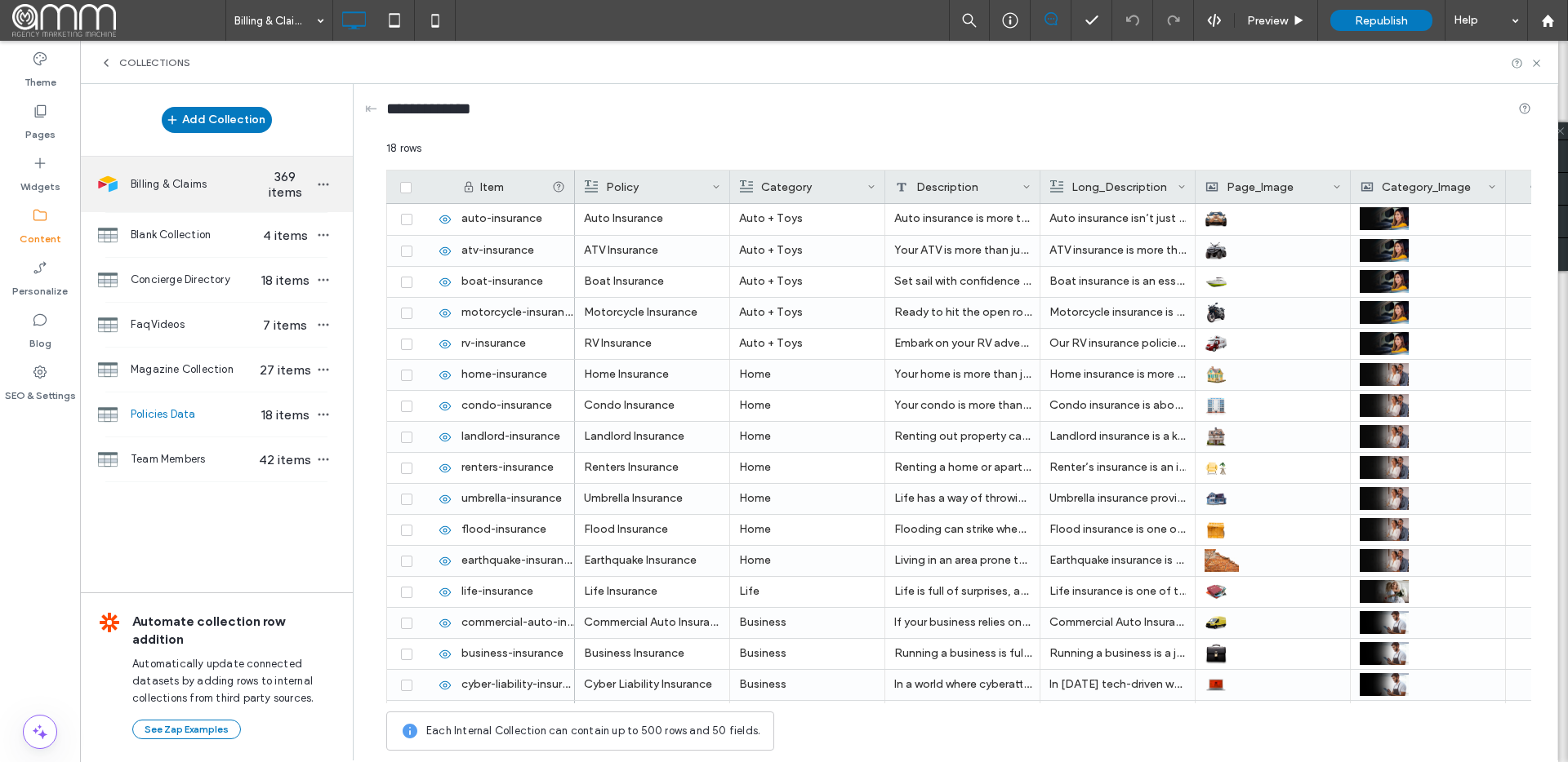
click at [168, 189] on span "Billing & Claims" at bounding box center [193, 185] width 126 height 17
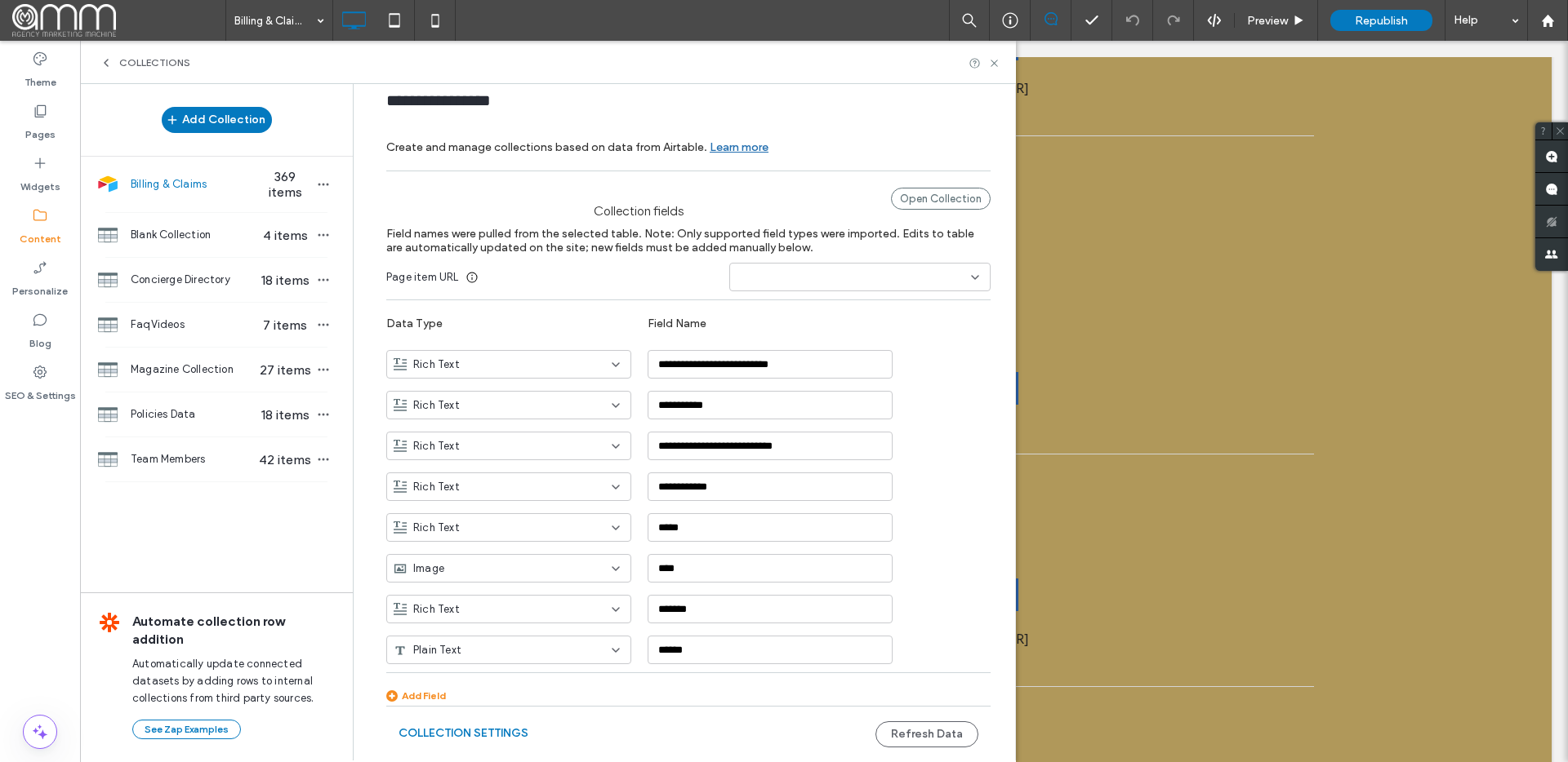
scroll to position [25, 0]
click at [784, 188] on label "Collection fields" at bounding box center [638, 203] width 505 height 31
click at [918, 197] on div "Open Collection" at bounding box center [941, 199] width 99 height 22
click at [186, 192] on span "Billing & Claims" at bounding box center [193, 185] width 126 height 17
click at [320, 184] on icon "button" at bounding box center [324, 185] width 13 height 13
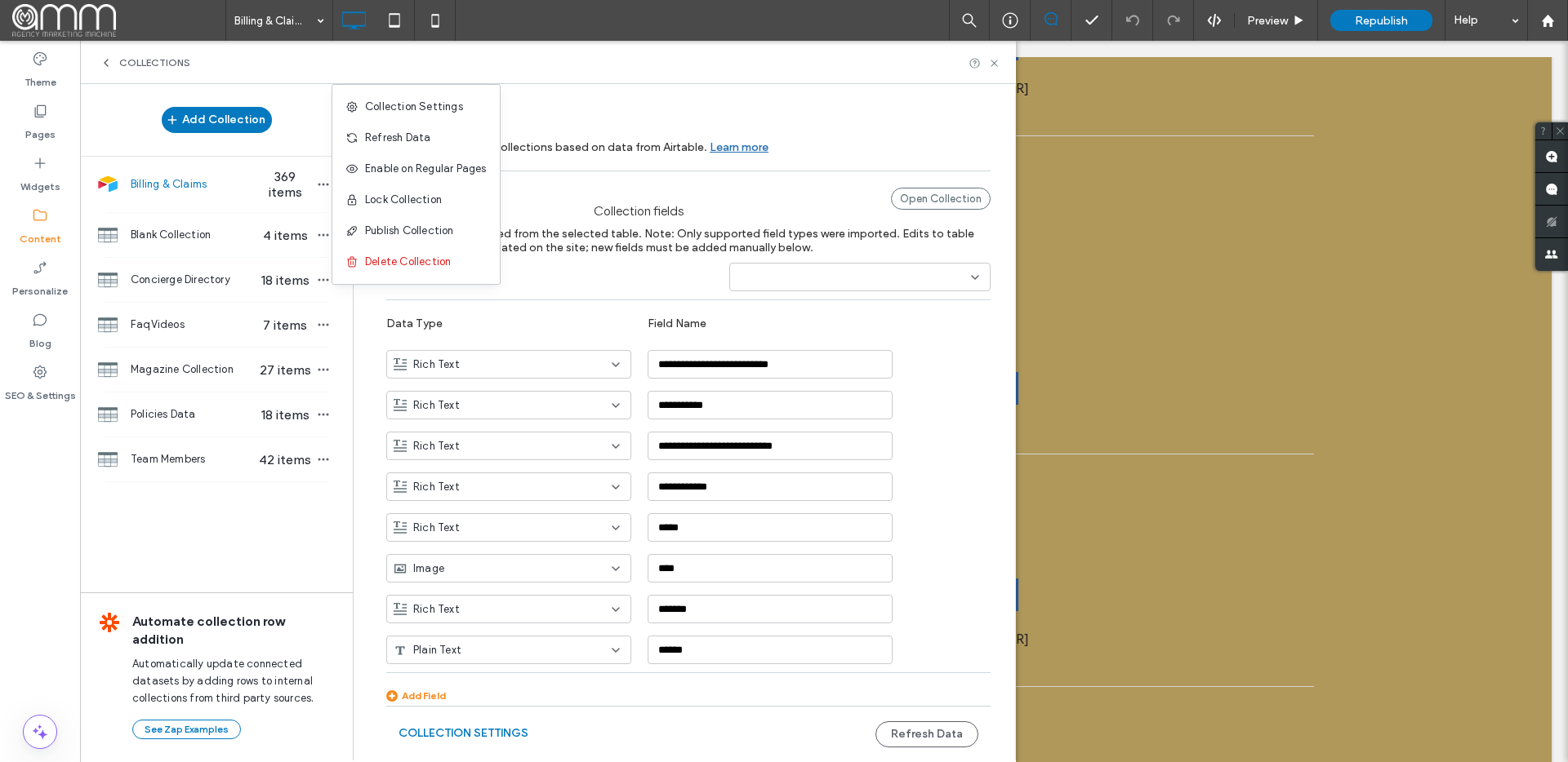
click at [166, 193] on div "Billing & Claims 369 items" at bounding box center [216, 184] width 273 height 55
